Goal: Find specific page/section: Find specific page/section

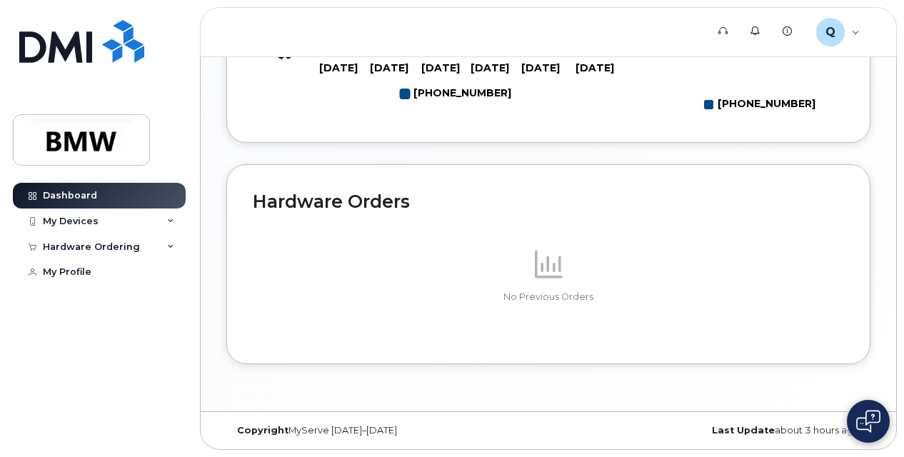
scroll to position [837, 0]
click at [89, 216] on div "My Devices" at bounding box center [71, 221] width 56 height 11
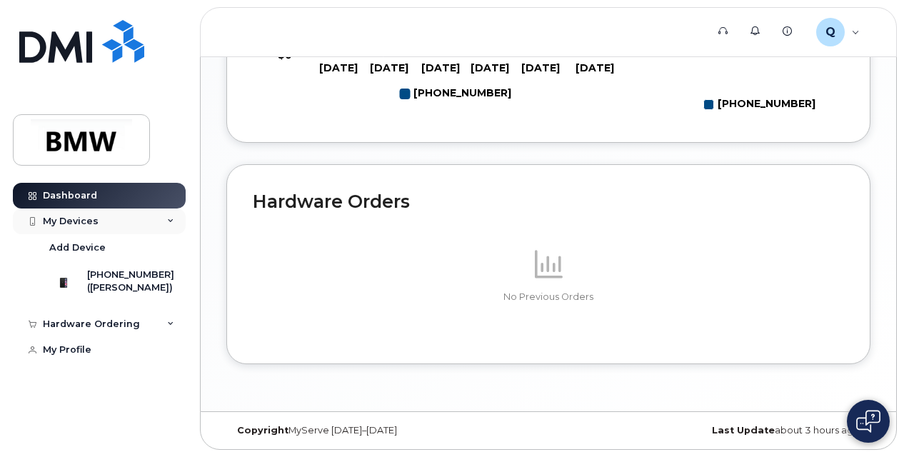
click at [89, 216] on div "My Devices" at bounding box center [71, 221] width 56 height 11
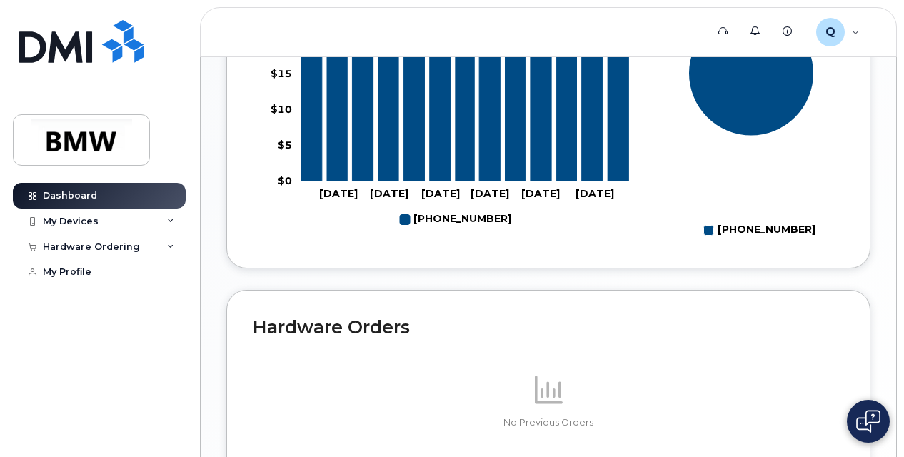
scroll to position [551, 0]
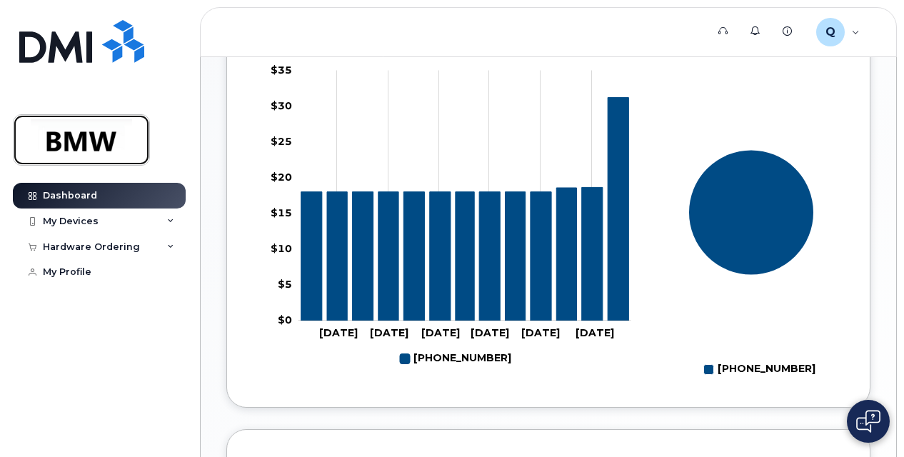
click at [110, 140] on img at bounding box center [81, 139] width 110 height 41
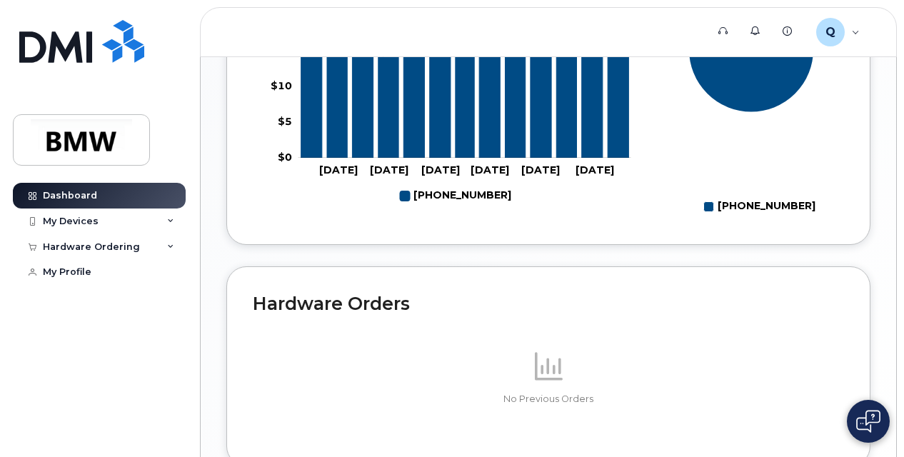
scroll to position [837, 0]
